Goal: Check status: Check status

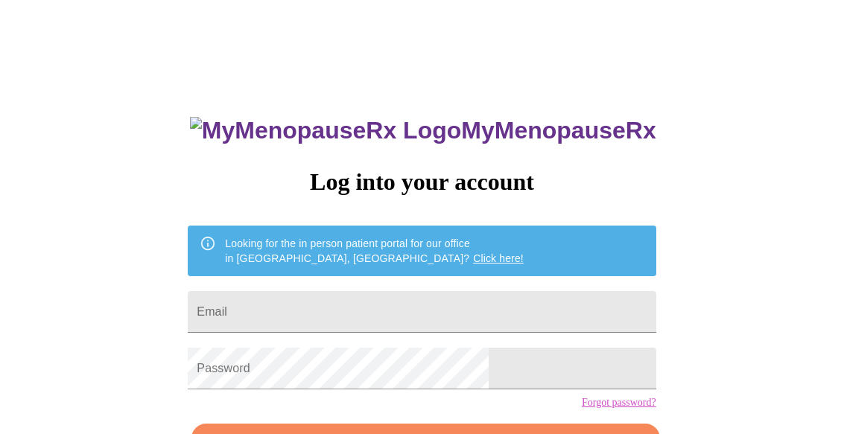
click at [480, 301] on input "Email" at bounding box center [422, 312] width 468 height 42
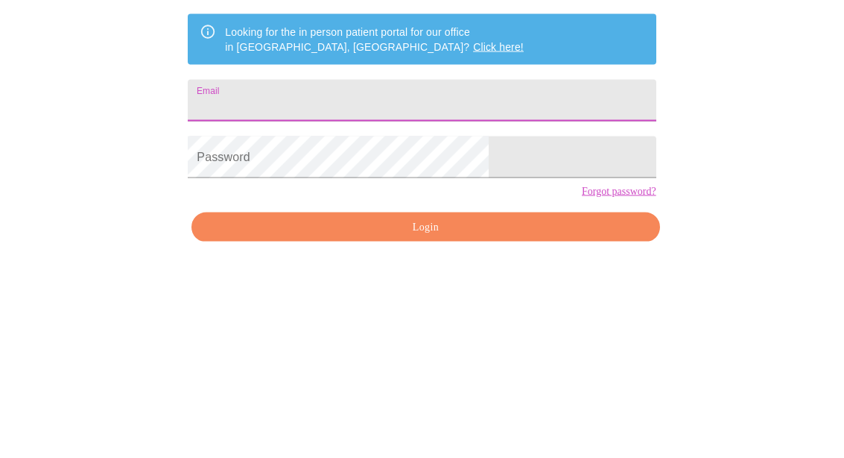
type input "[EMAIL_ADDRESS][DOMAIN_NAME]"
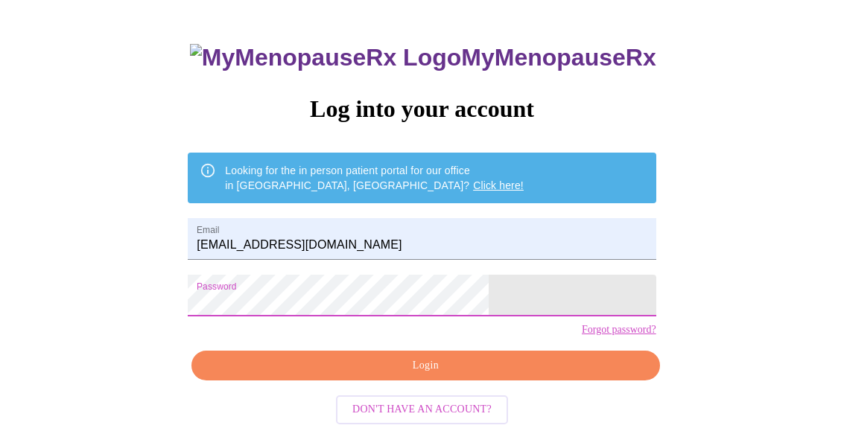
scroll to position [96, 0]
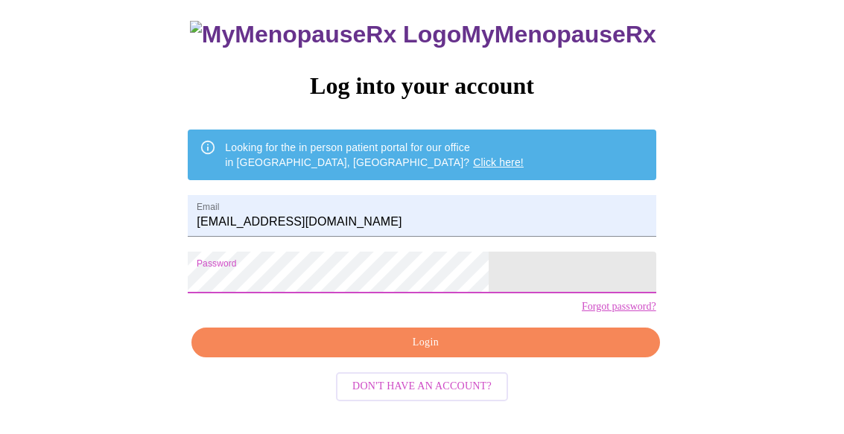
click at [481, 358] on button "Login" at bounding box center [426, 343] width 468 height 31
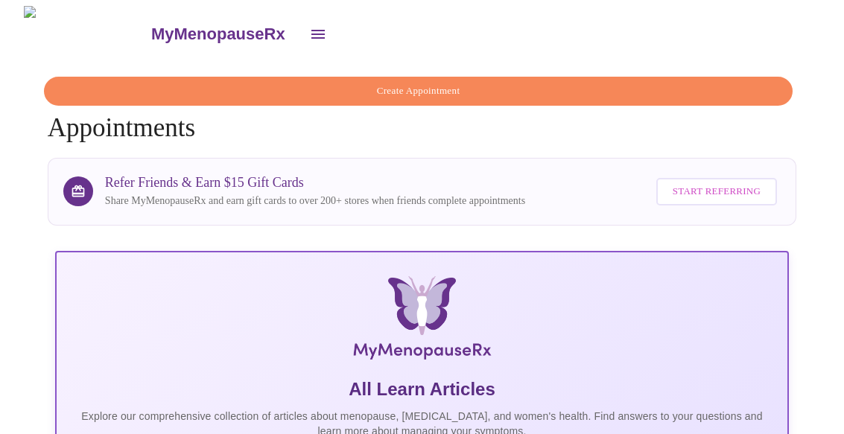
click at [312, 30] on icon "open drawer" at bounding box center [318, 34] width 13 height 9
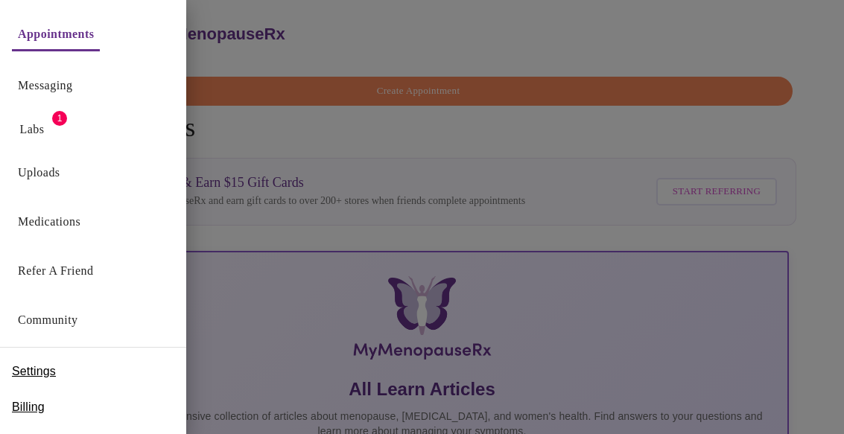
click at [55, 118] on span "1" at bounding box center [59, 118] width 15 height 15
click at [60, 116] on span "1" at bounding box center [59, 118] width 15 height 15
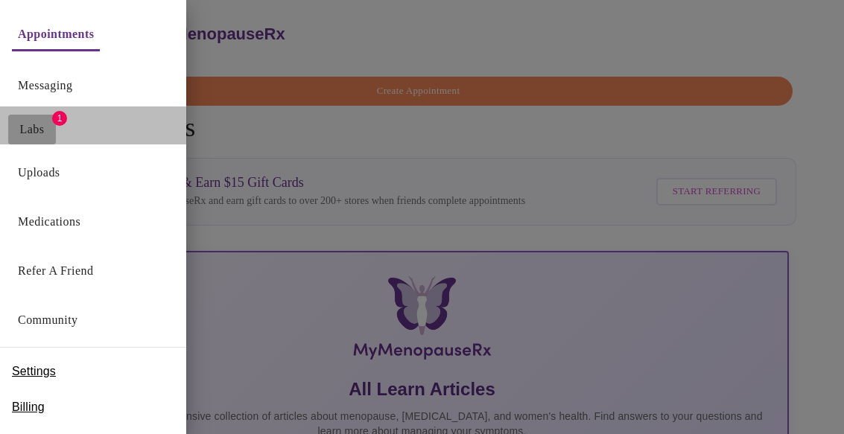
click at [40, 136] on link "Labs" at bounding box center [32, 129] width 25 height 21
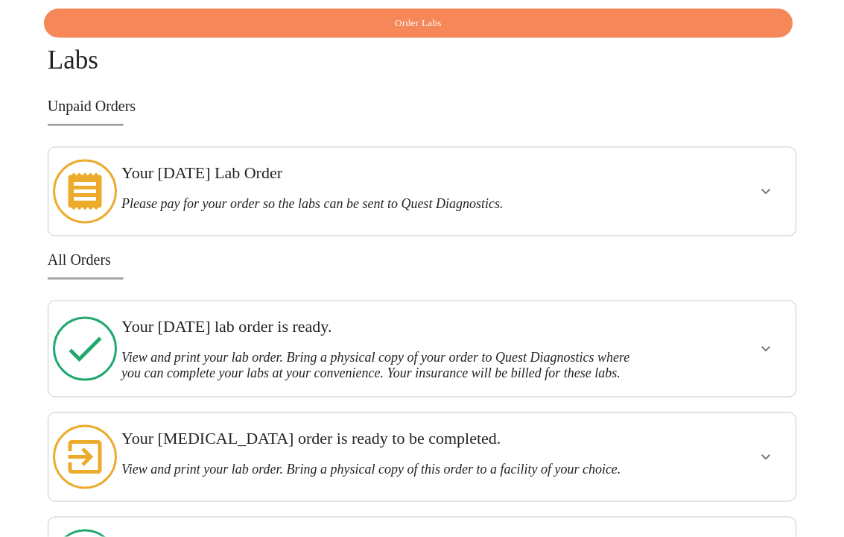
scroll to position [69, 0]
click at [774, 183] on icon "show more" at bounding box center [766, 191] width 18 height 18
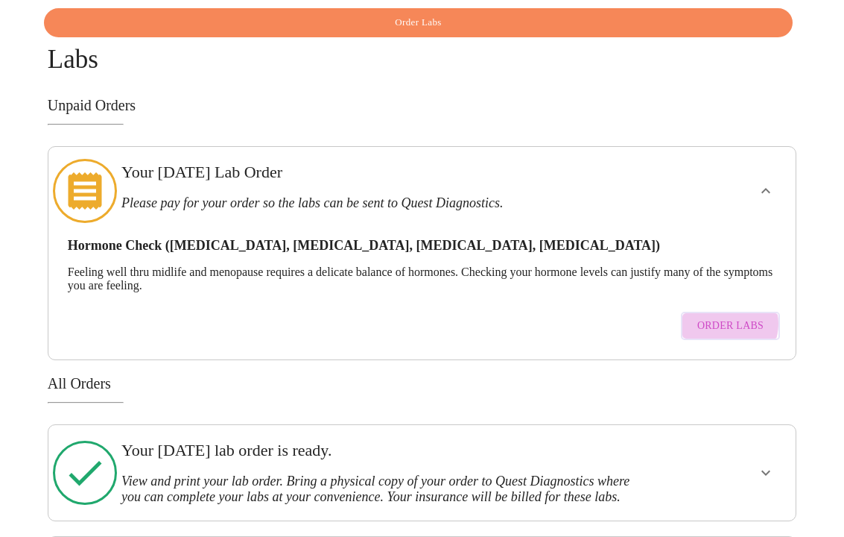
click at [736, 317] on span "Order Labs" at bounding box center [731, 326] width 66 height 19
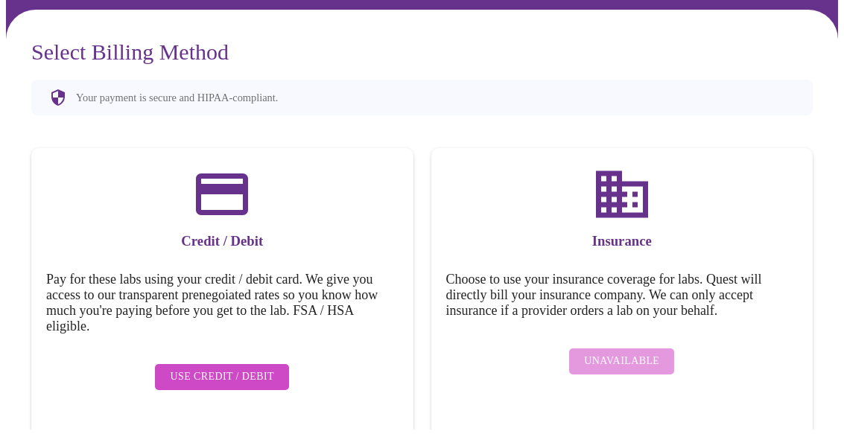
scroll to position [100, 0]
click at [667, 272] on h5 "Choose to use your insurance coverage for labs. Quest will directly bill your i…" at bounding box center [622, 295] width 353 height 47
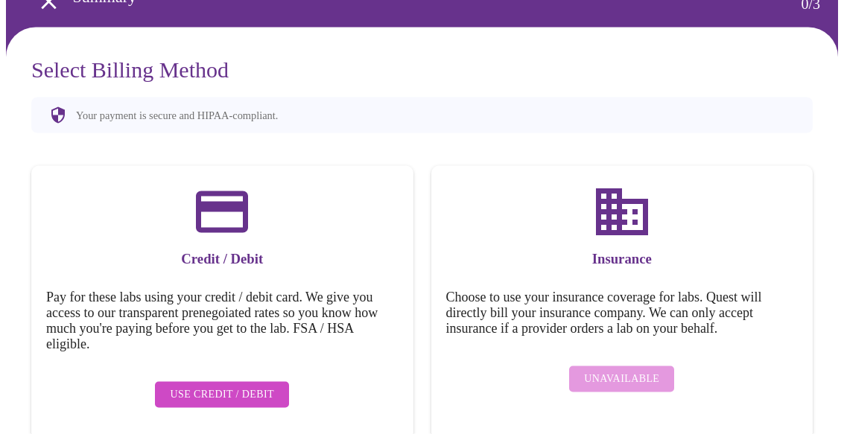
scroll to position [83, 0]
click at [618, 373] on div "Unavailable" at bounding box center [622, 378] width 353 height 41
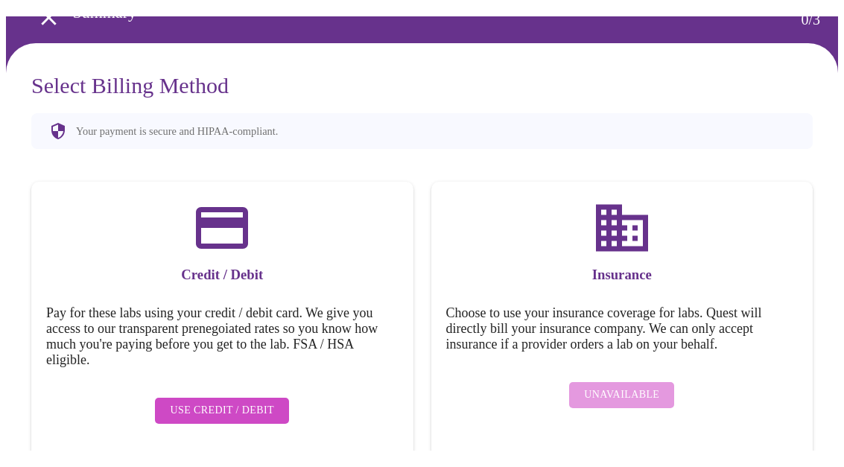
scroll to position [0, 0]
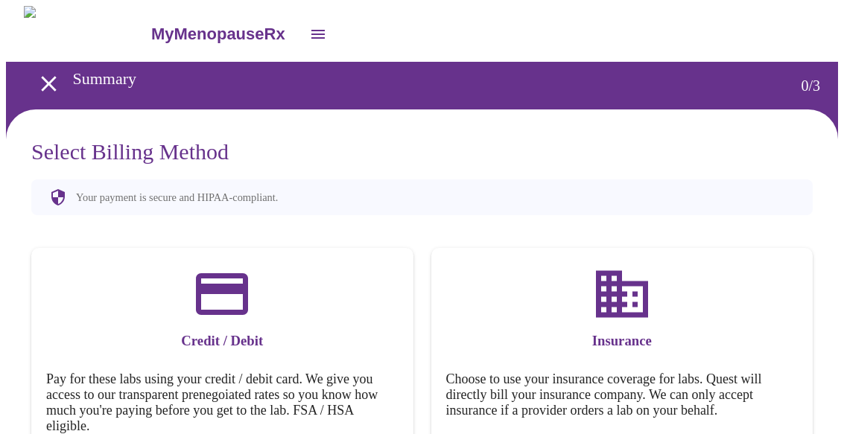
click at [300, 29] on button "open drawer" at bounding box center [318, 34] width 36 height 36
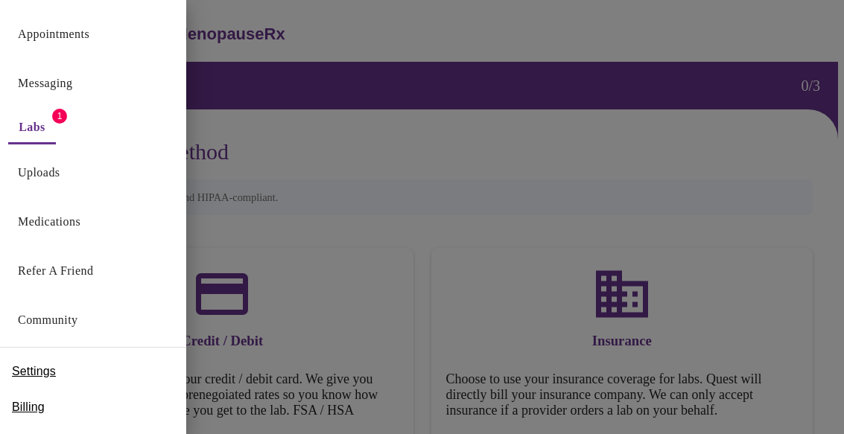
click at [54, 171] on link "Uploads" at bounding box center [39, 172] width 42 height 21
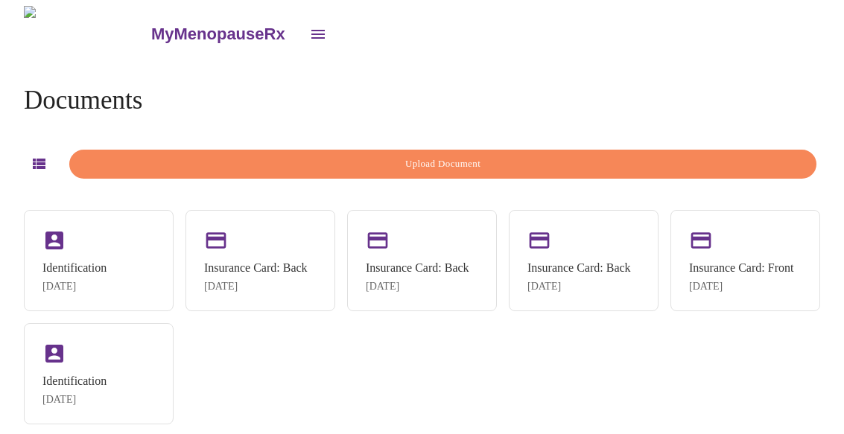
click at [309, 25] on icon "open drawer" at bounding box center [318, 34] width 18 height 18
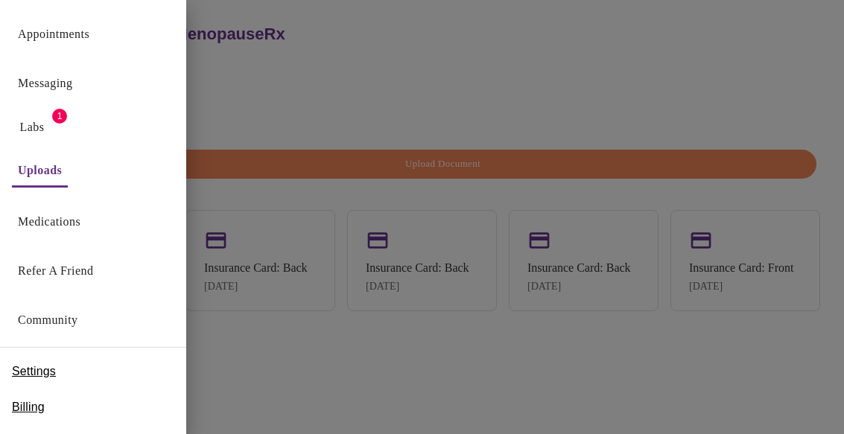
click at [60, 112] on span "1" at bounding box center [59, 116] width 15 height 15
click at [54, 133] on button "Labs" at bounding box center [32, 128] width 48 height 30
click at [60, 105] on div "Labs 1" at bounding box center [93, 123] width 186 height 38
click at [44, 118] on link "Labs" at bounding box center [32, 127] width 25 height 21
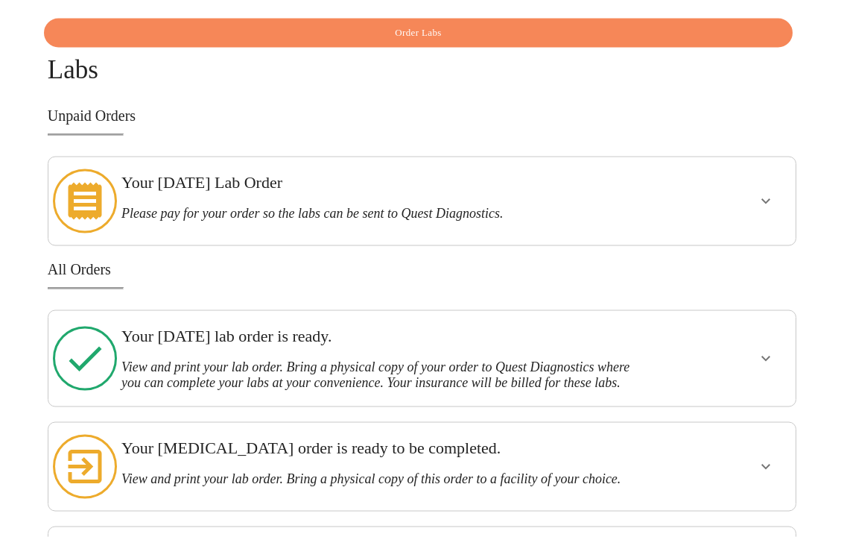
scroll to position [60, 0]
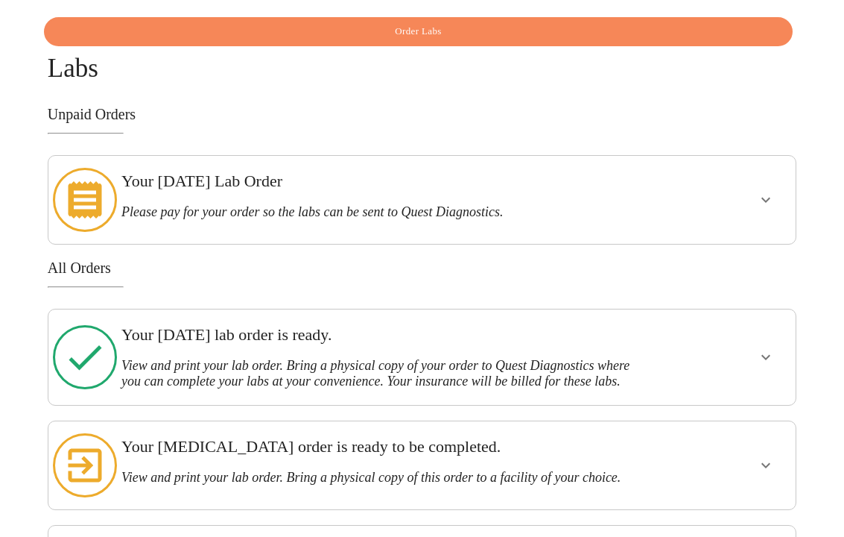
click at [766, 339] on button "show more" at bounding box center [766, 357] width 36 height 36
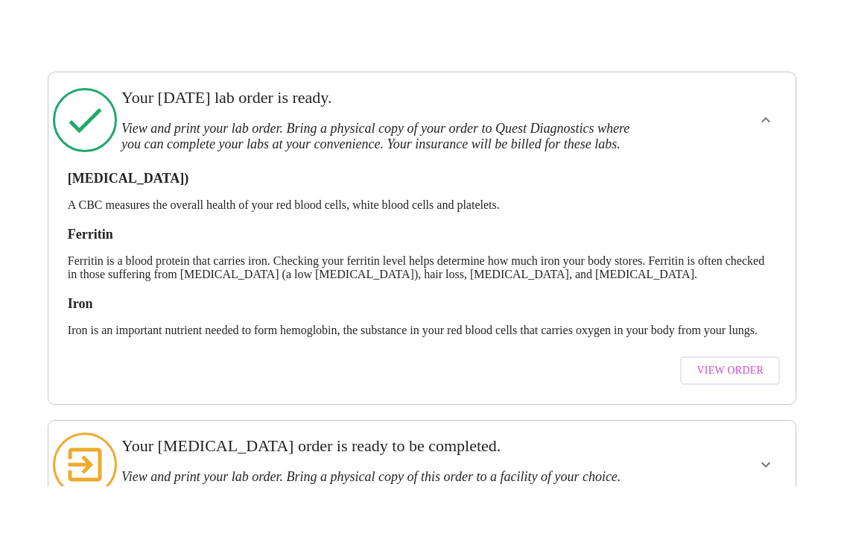
scroll to position [354, 0]
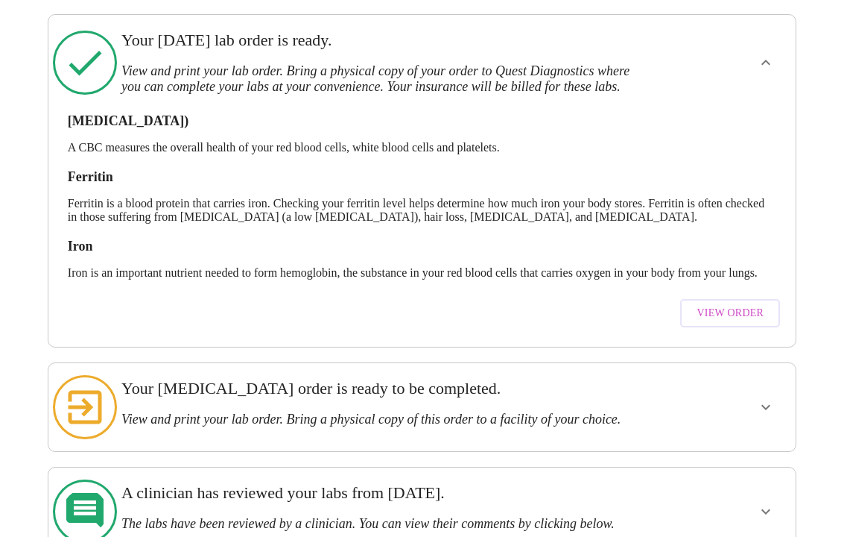
click at [739, 310] on span "View Order" at bounding box center [730, 313] width 67 height 19
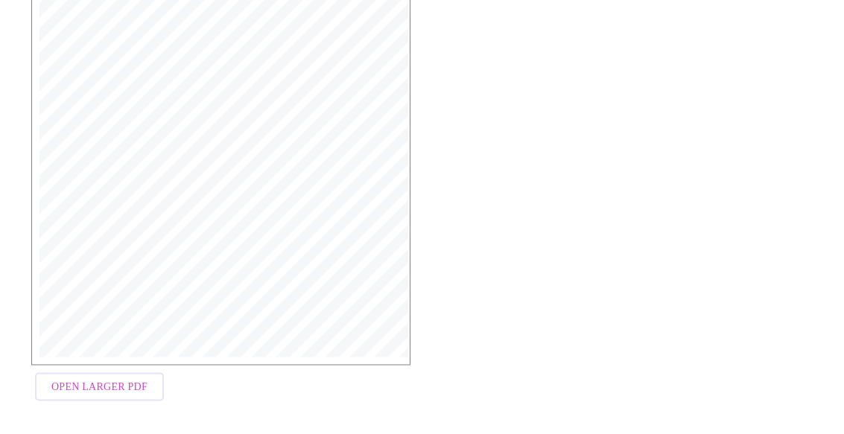
scroll to position [419, 0]
click at [83, 375] on span "Open Larger PDF" at bounding box center [99, 377] width 96 height 19
